Goal: Use online tool/utility: Utilize a website feature to perform a specific function

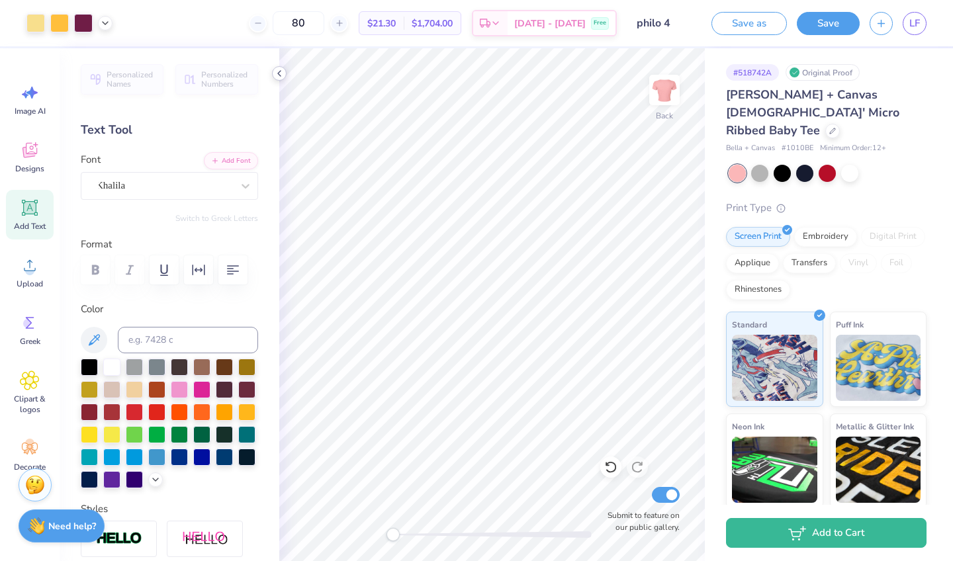
click at [279, 75] on icon at bounding box center [279, 73] width 11 height 11
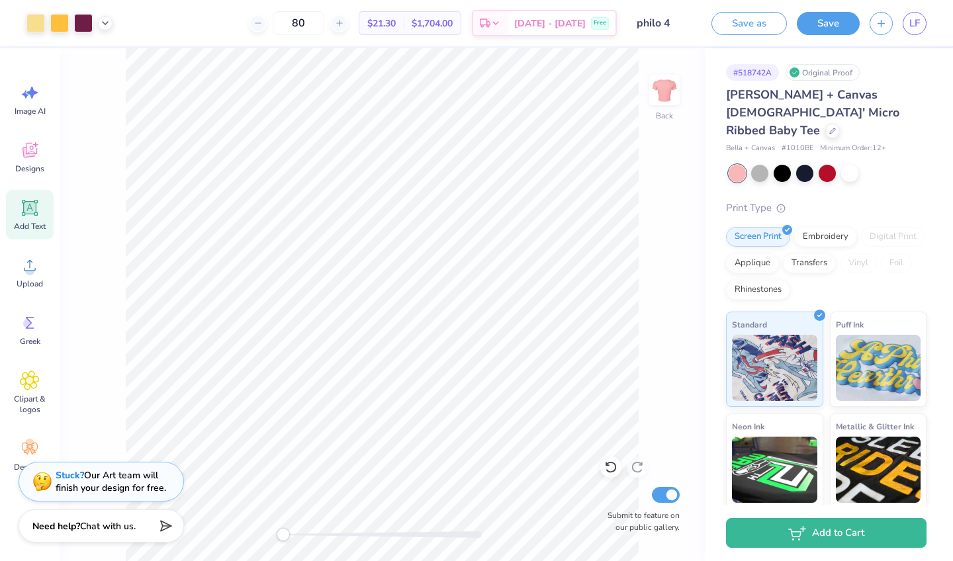
click at [113, 23] on div "Art colors 80 $21.30 Per Item $1,704.00 Total Est. Delivery [DATE] - [DATE] Fre…" at bounding box center [476, 23] width 953 height 46
click at [105, 23] on icon at bounding box center [105, 22] width 11 height 11
click at [105, 22] on icon at bounding box center [105, 22] width 11 height 11
click at [108, 121] on div "Back Submit to feature on our public gallery." at bounding box center [382, 304] width 645 height 513
type input "8.06"
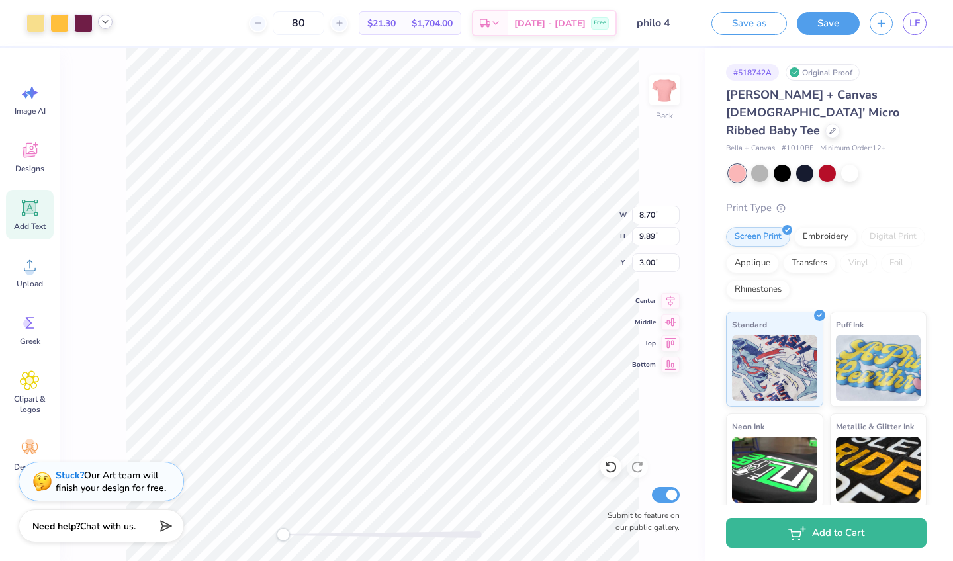
type input "9.17"
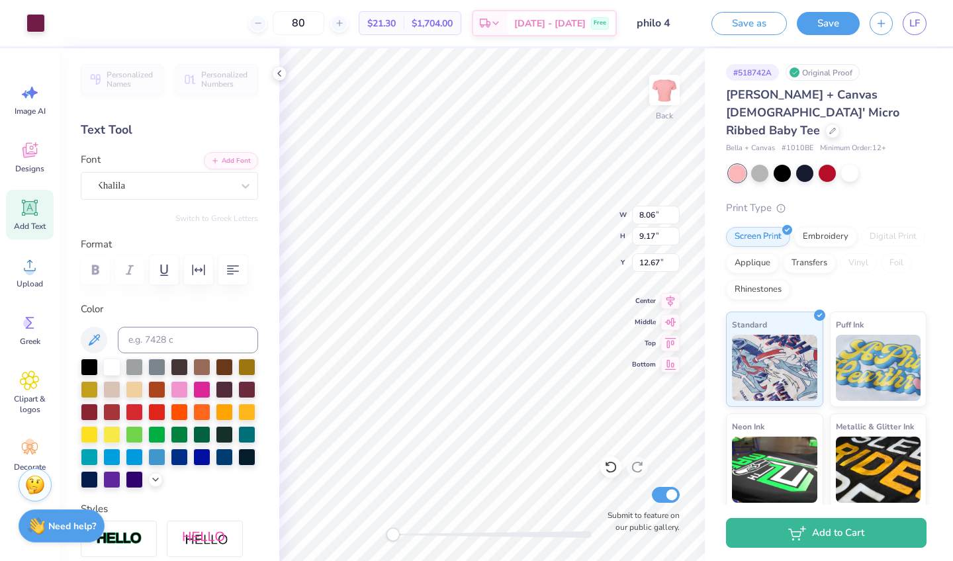
type input "5.36"
type input "0.44"
type input "12.67"
click at [277, 76] on icon at bounding box center [279, 73] width 11 height 11
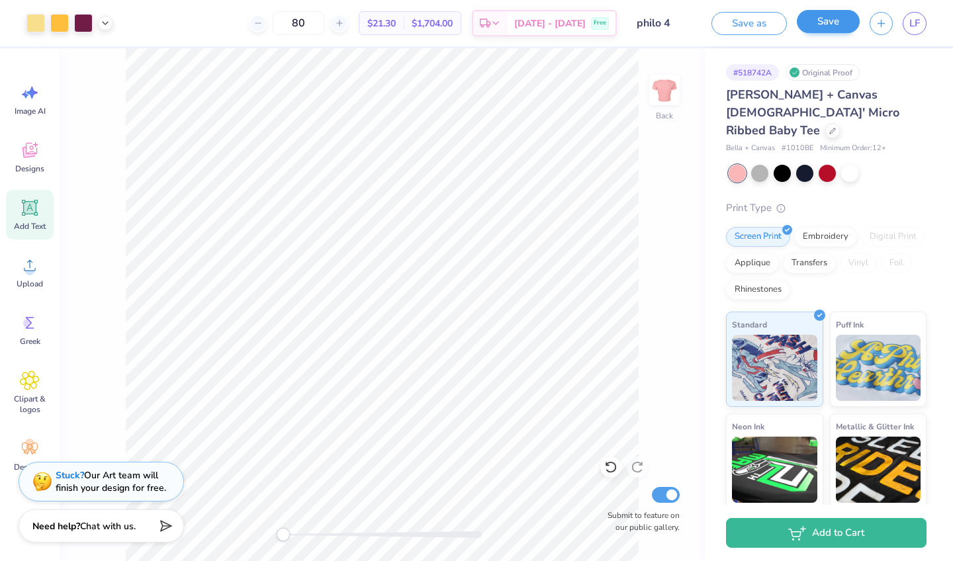
click at [824, 23] on button "Save" at bounding box center [828, 21] width 63 height 23
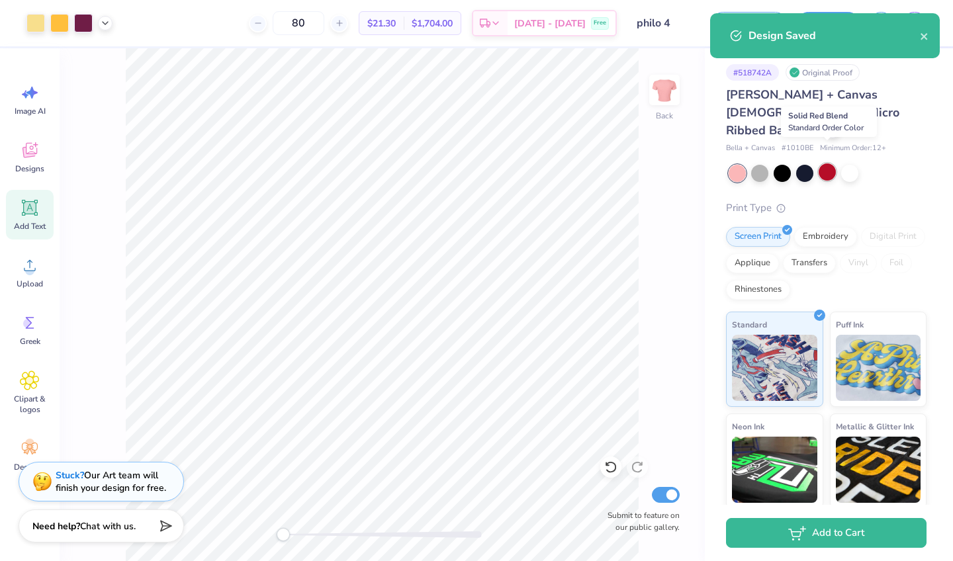
click at [824, 164] on div at bounding box center [827, 172] width 17 height 17
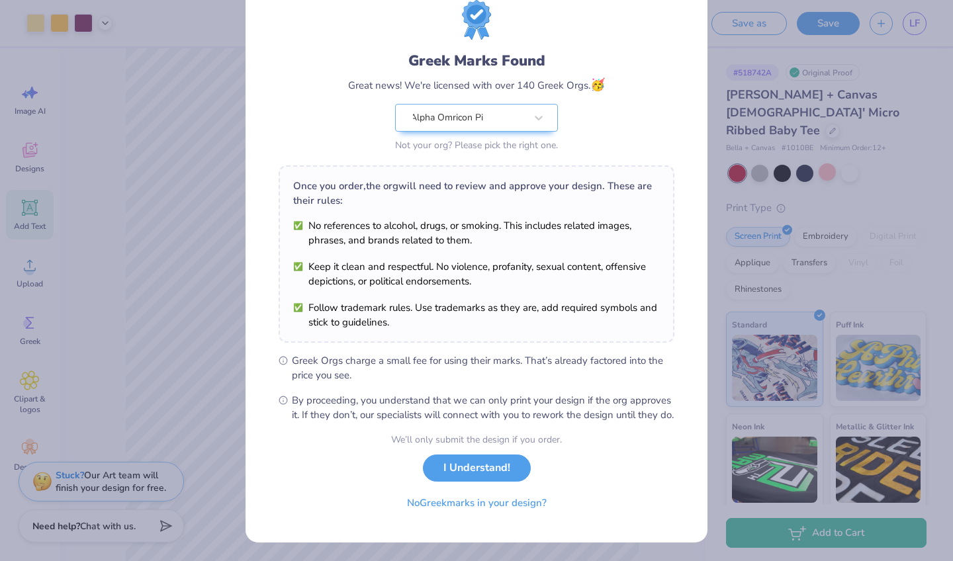
scroll to position [58, 0]
click at [492, 463] on button "I Understand!" at bounding box center [477, 465] width 108 height 27
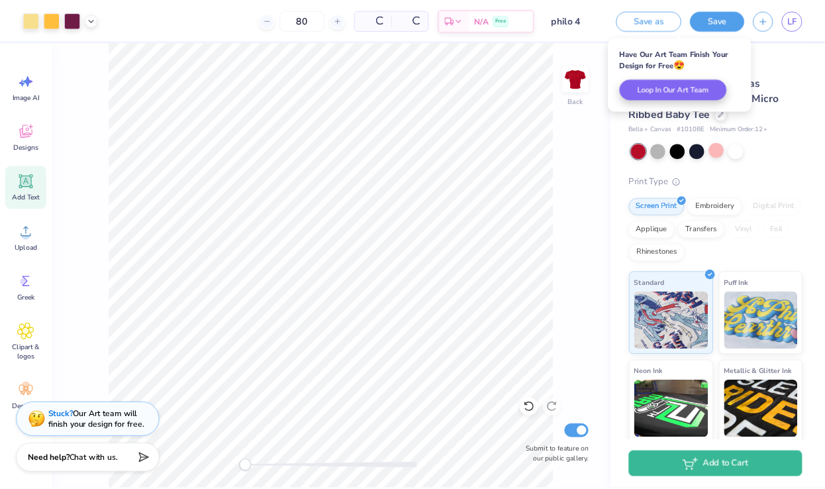
scroll to position [0, 0]
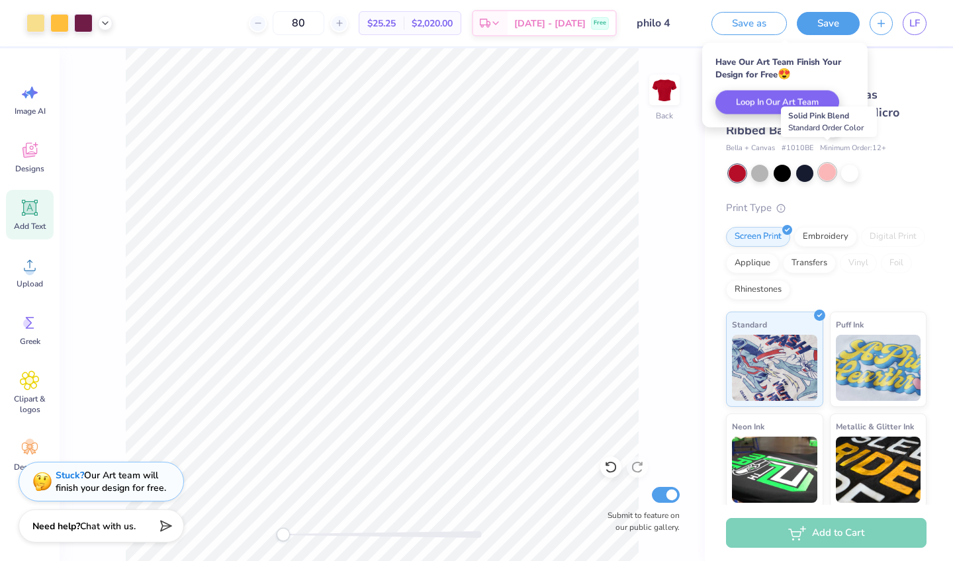
click at [824, 164] on div at bounding box center [827, 172] width 17 height 17
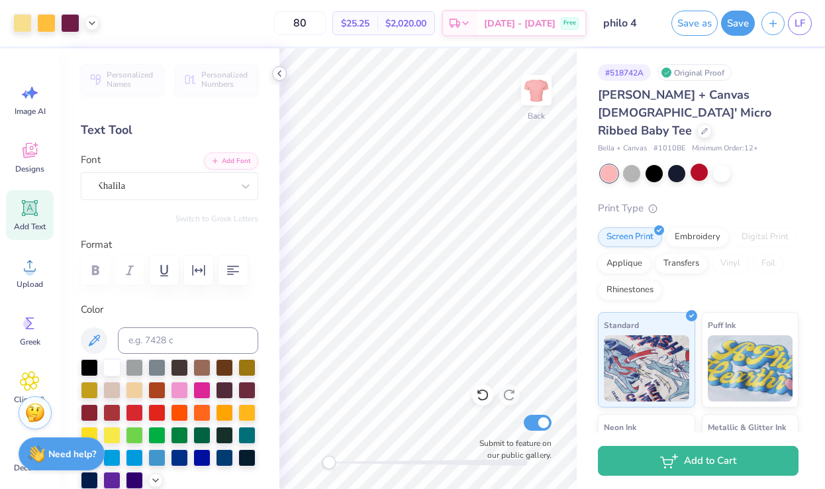
click at [275, 74] on icon at bounding box center [279, 73] width 11 height 11
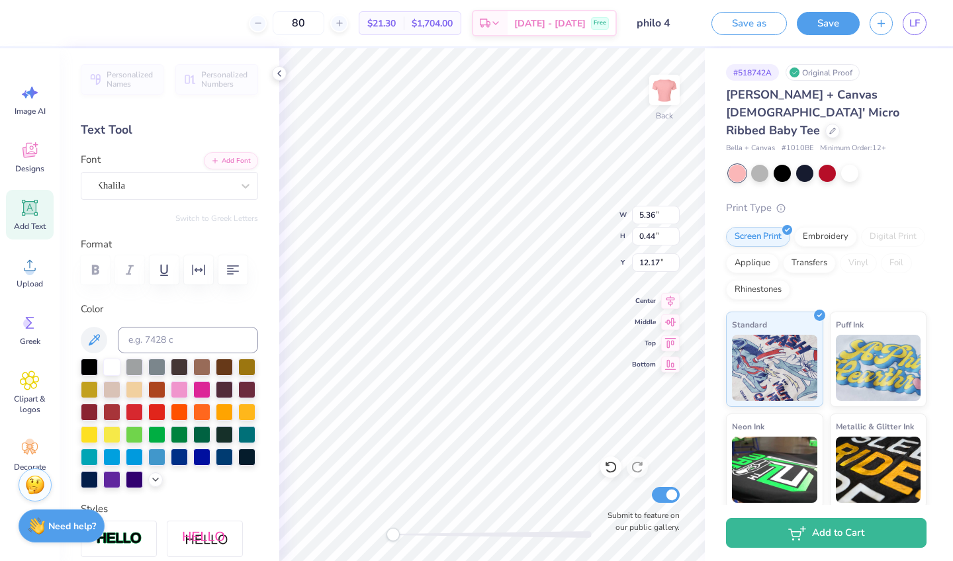
type input "4.99"
type input "0.41"
type input "8.06"
type input "9.17"
type input "3.00"
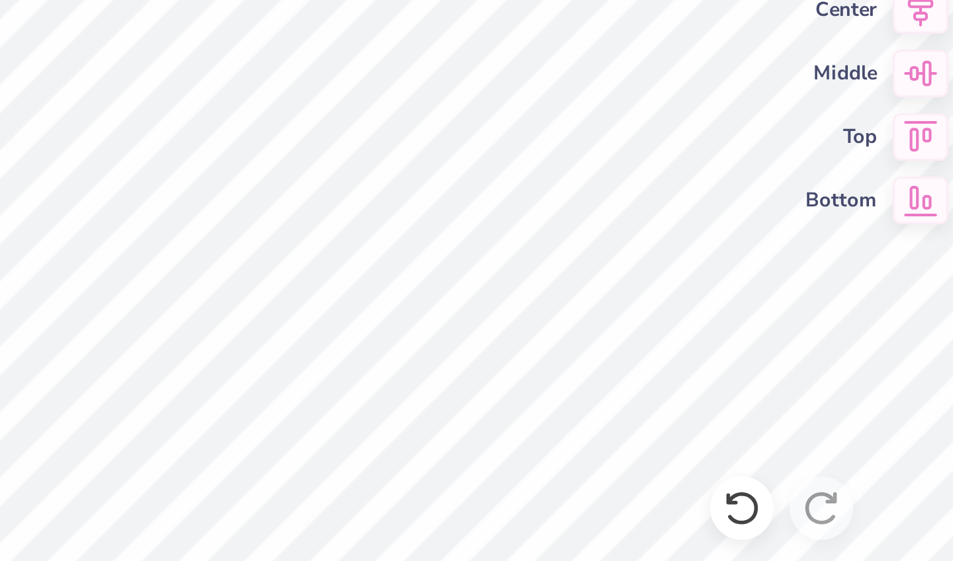
type input "8.06"
type input "9.17"
type input "3.00"
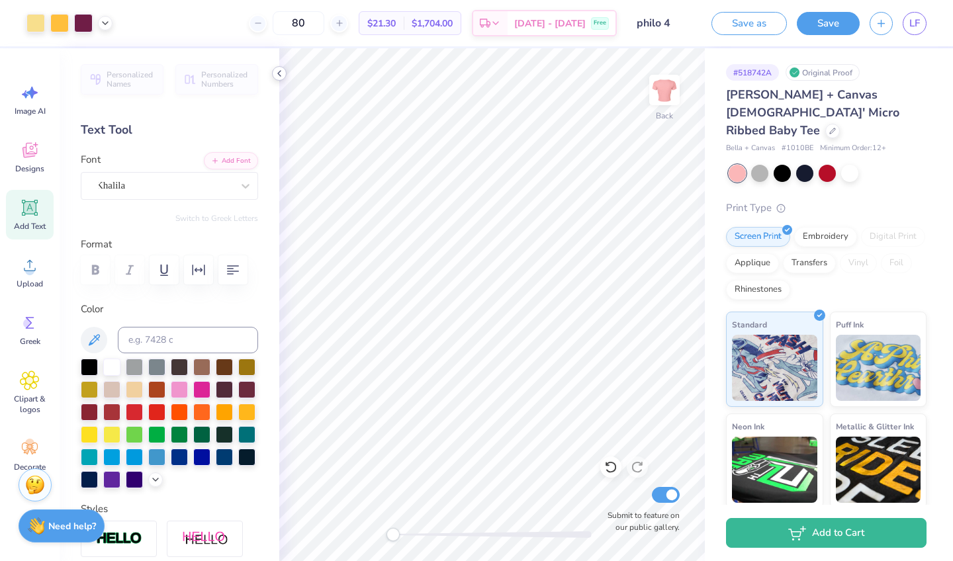
click at [281, 76] on icon at bounding box center [279, 73] width 11 height 11
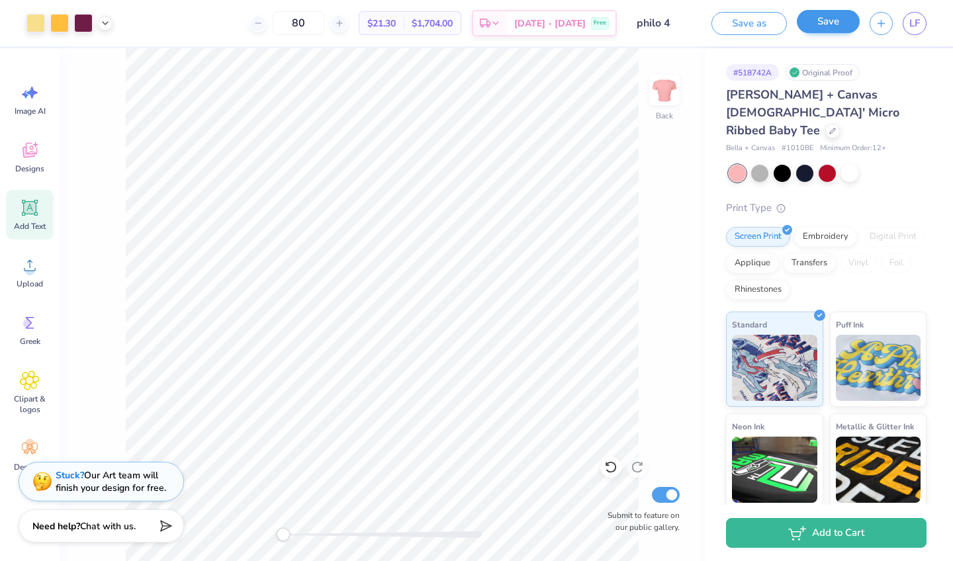
click at [818, 23] on button "Save" at bounding box center [828, 21] width 63 height 23
